Goal: Task Accomplishment & Management: Complete application form

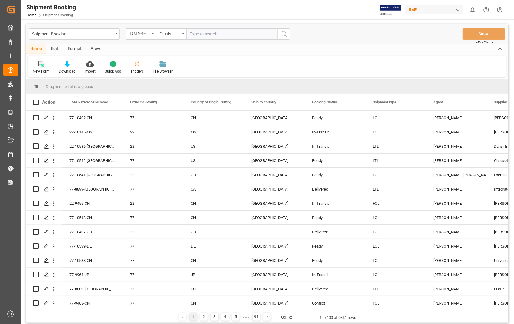
click at [40, 65] on icon at bounding box center [41, 64] width 6 height 6
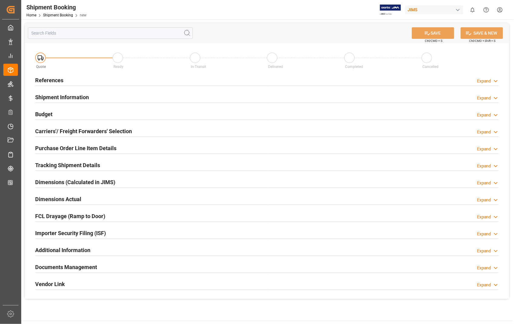
click at [50, 81] on h2 "References" at bounding box center [49, 80] width 28 height 8
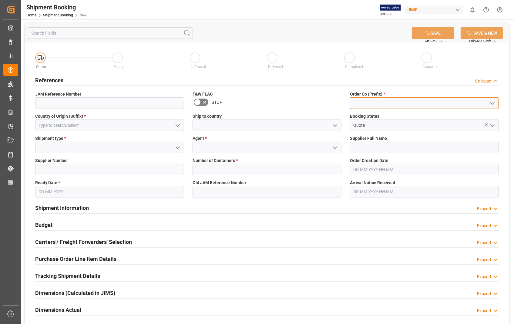
click at [419, 100] on input at bounding box center [424, 103] width 149 height 12
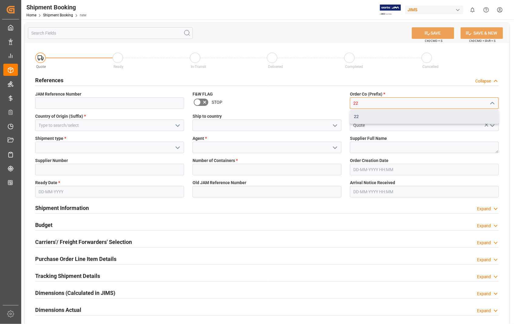
click at [363, 114] on div "22" at bounding box center [424, 117] width 148 height 14
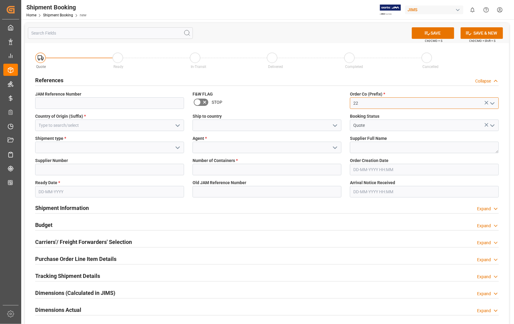
type input "22"
click at [68, 125] on input at bounding box center [109, 126] width 149 height 12
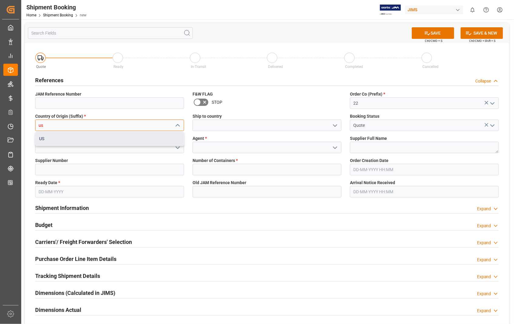
click at [47, 139] on div "US" at bounding box center [109, 139] width 148 height 14
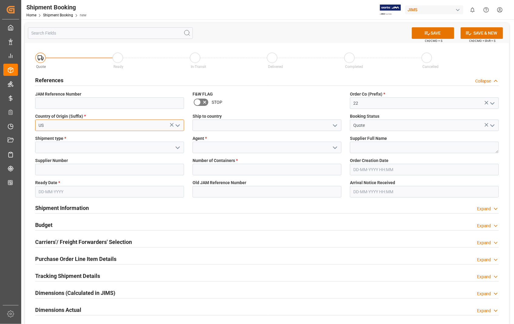
type input "US"
click at [228, 123] on input at bounding box center [267, 126] width 149 height 12
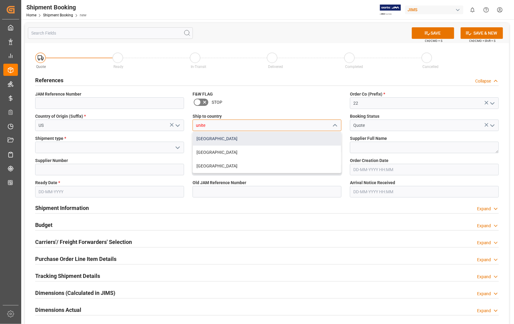
click at [212, 136] on div "[GEOGRAPHIC_DATA]" at bounding box center [267, 139] width 148 height 14
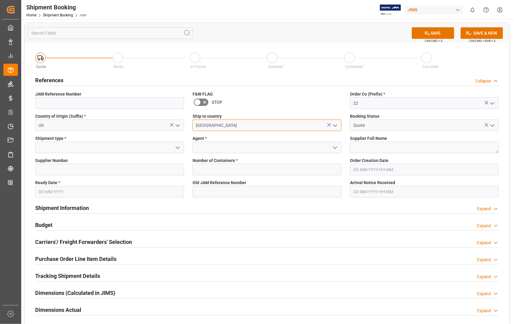
type input "[GEOGRAPHIC_DATA]"
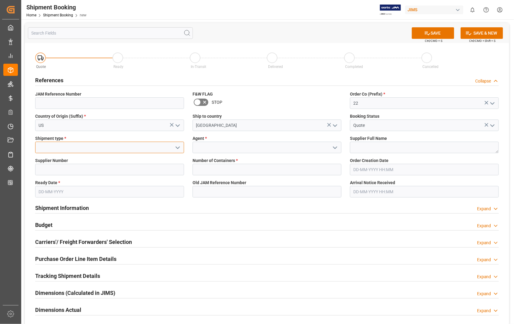
click at [55, 152] on input at bounding box center [109, 148] width 149 height 12
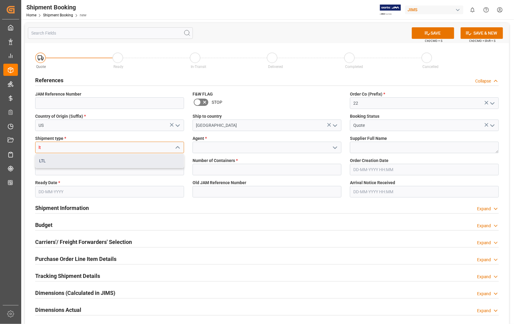
click at [52, 160] on div "LTL" at bounding box center [109, 161] width 148 height 14
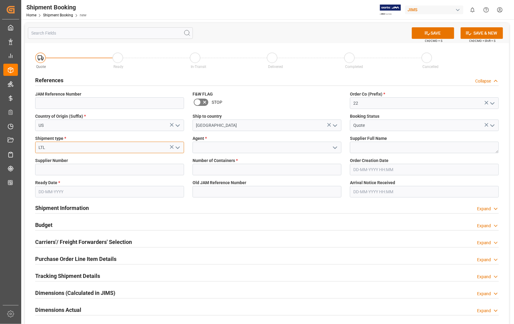
type input "LTL"
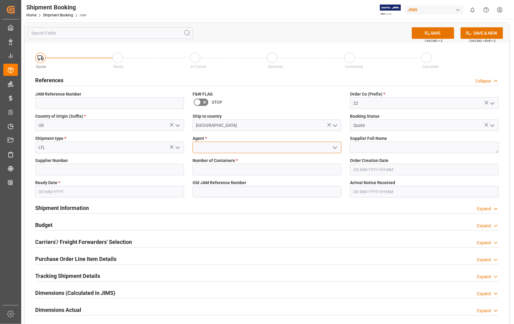
click at [237, 147] on input at bounding box center [267, 148] width 149 height 12
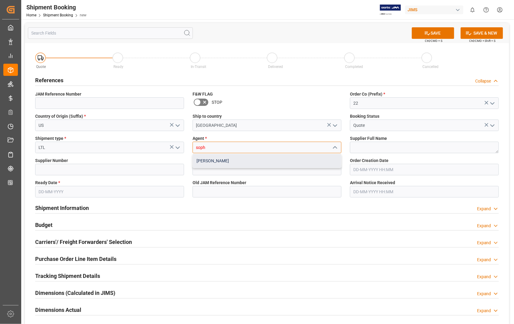
click at [218, 160] on div "[PERSON_NAME]" at bounding box center [267, 161] width 148 height 14
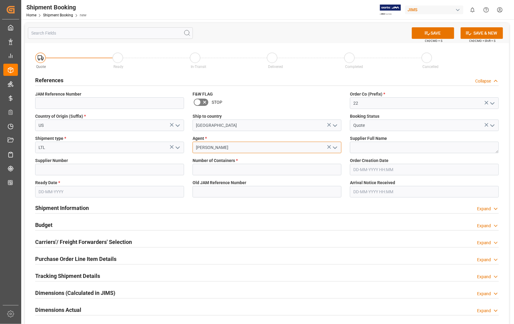
type input "[PERSON_NAME]"
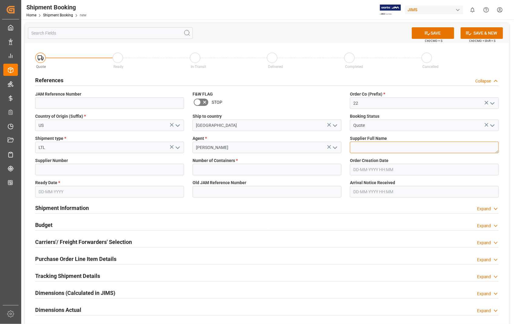
click at [398, 145] on textarea at bounding box center [424, 148] width 149 height 12
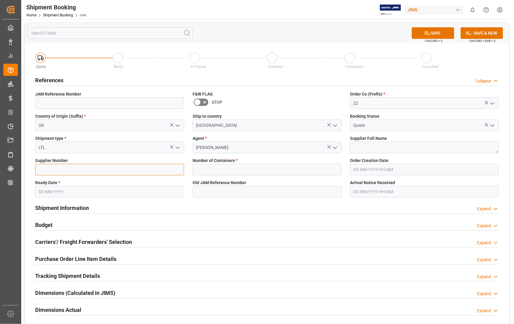
click at [44, 169] on input at bounding box center [109, 170] width 149 height 12
paste input "734315"
type input "734315"
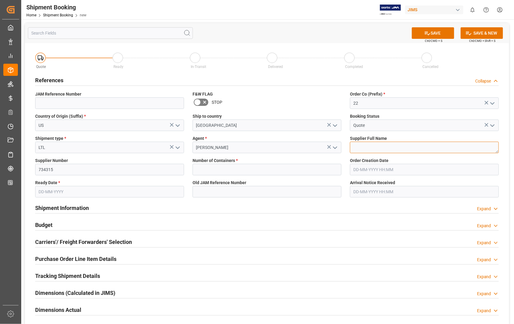
click at [376, 148] on textarea at bounding box center [424, 148] width 149 height 12
paste textarea "Universal Audio Inc."
type textarea "Universal Audio Inc."
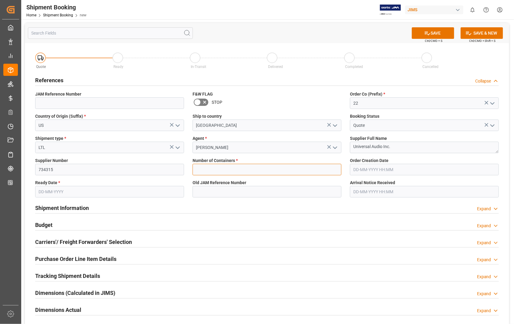
click at [219, 168] on input "text" at bounding box center [267, 170] width 149 height 12
type input "0"
type input "[DATE] 00:00"
type input "[DATE]"
type input "[DATE] 00:00"
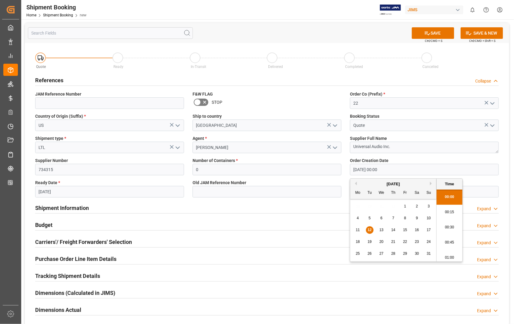
click at [405, 168] on input "[DATE] 00:00" at bounding box center [424, 170] width 149 height 12
click at [357, 230] on span "11" at bounding box center [358, 230] width 4 height 4
type input "[DATE] 00:00"
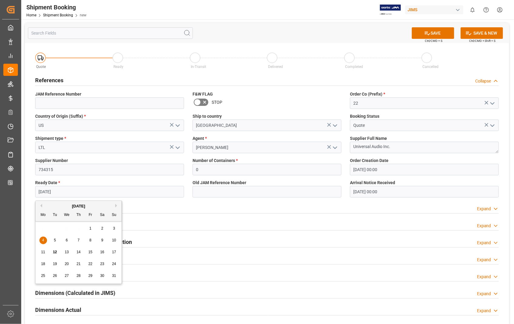
click at [117, 192] on input "[DATE]" at bounding box center [109, 192] width 149 height 12
click at [79, 275] on span "28" at bounding box center [78, 276] width 4 height 4
click at [140, 190] on input "[DATE]" at bounding box center [109, 192] width 149 height 12
click at [56, 275] on span "26" at bounding box center [55, 276] width 4 height 4
type input "[DATE]"
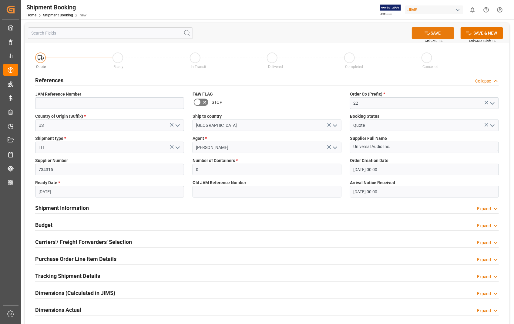
click at [435, 29] on button "SAVE" at bounding box center [433, 33] width 42 height 12
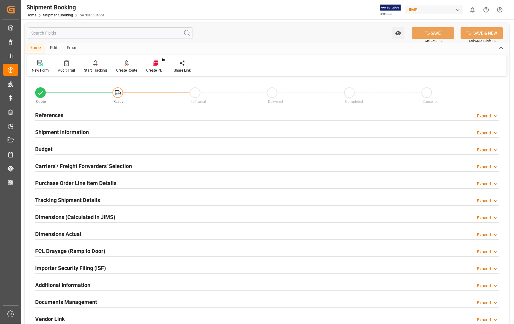
click at [74, 168] on h2 "Carriers'/ Freight Forwarders' Selection" at bounding box center [83, 166] width 97 height 8
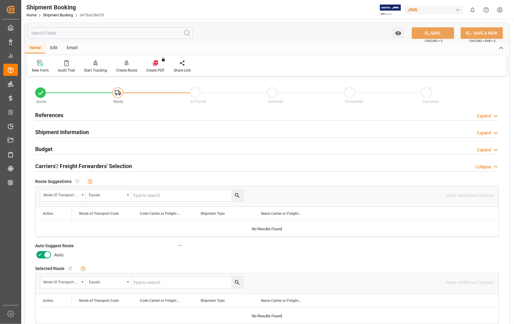
click at [49, 255] on icon at bounding box center [47, 254] width 7 height 7
click at [0, 0] on input "checkbox" at bounding box center [0, 0] width 0 height 0
click at [432, 34] on button "SAVE" at bounding box center [433, 33] width 42 height 12
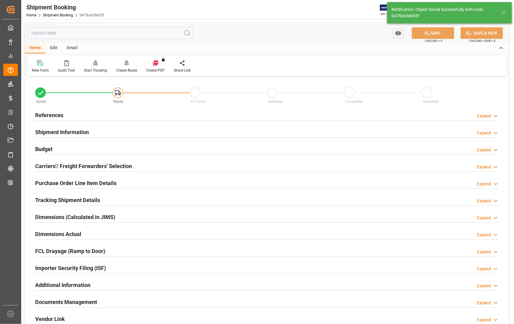
click at [58, 114] on h2 "References" at bounding box center [49, 115] width 28 height 8
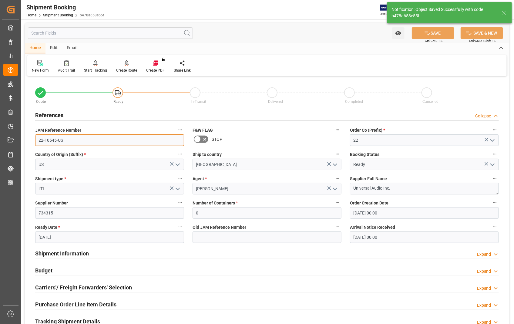
drag, startPoint x: 74, startPoint y: 141, endPoint x: 29, endPoint y: 140, distance: 45.5
click at [29, 140] on div "Quote Ready In-Transit Delivered Completed Cancelled References Collapse JAM Re…" at bounding box center [267, 266] width 484 height 377
